Goal: Navigation & Orientation: Find specific page/section

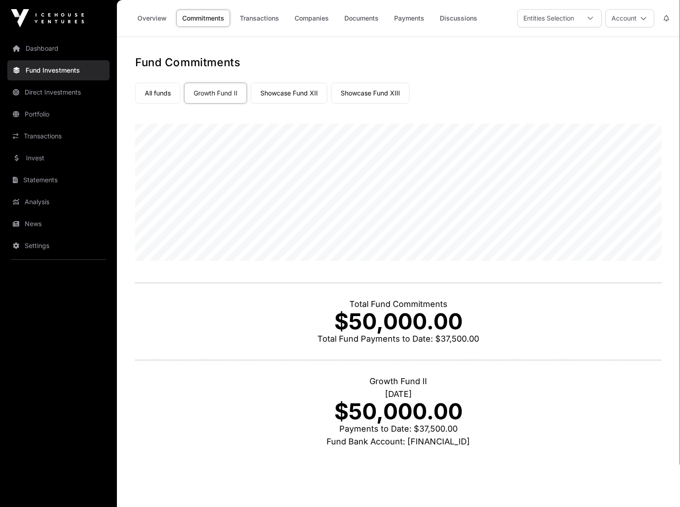
click at [170, 94] on link "All funds" at bounding box center [157, 93] width 45 height 21
click at [157, 16] on link "Overview" at bounding box center [152, 18] width 41 height 17
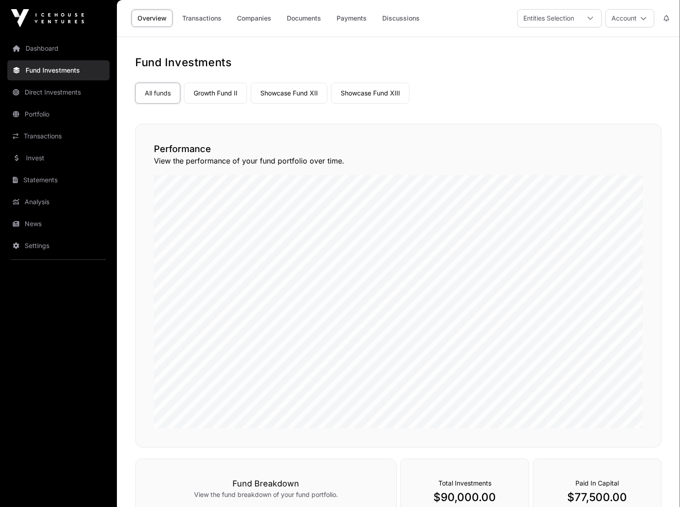
click at [230, 105] on nav "All funds Growth Fund II Showcase Fund XII Showcase Fund XIII Select a fund" at bounding box center [398, 91] width 527 height 43
click at [230, 96] on link "Growth Fund II" at bounding box center [215, 93] width 63 height 21
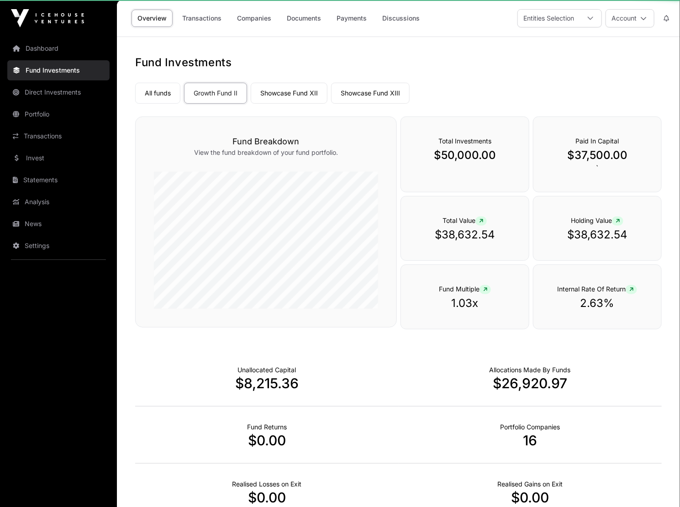
click at [222, 96] on link "Growth Fund II" at bounding box center [215, 93] width 63 height 21
click at [276, 94] on link "Showcase Fund XII" at bounding box center [289, 93] width 77 height 21
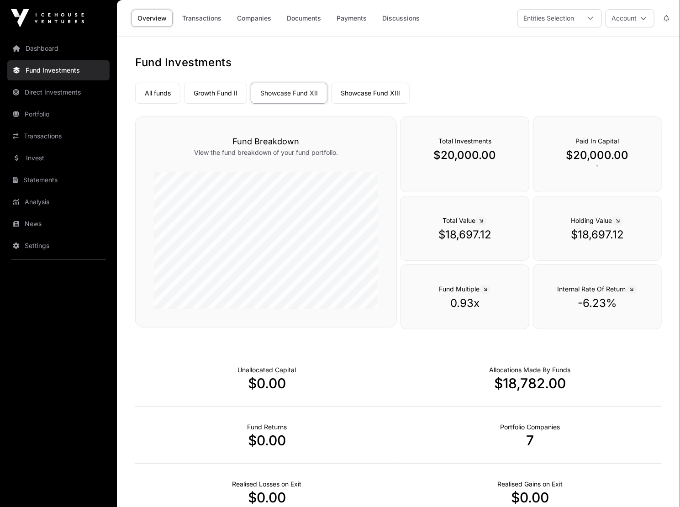
click at [377, 90] on link "Showcase Fund XIII" at bounding box center [370, 93] width 79 height 21
click at [203, 92] on link "Growth Fund II" at bounding box center [215, 93] width 63 height 21
